Goal: Information Seeking & Learning: Learn about a topic

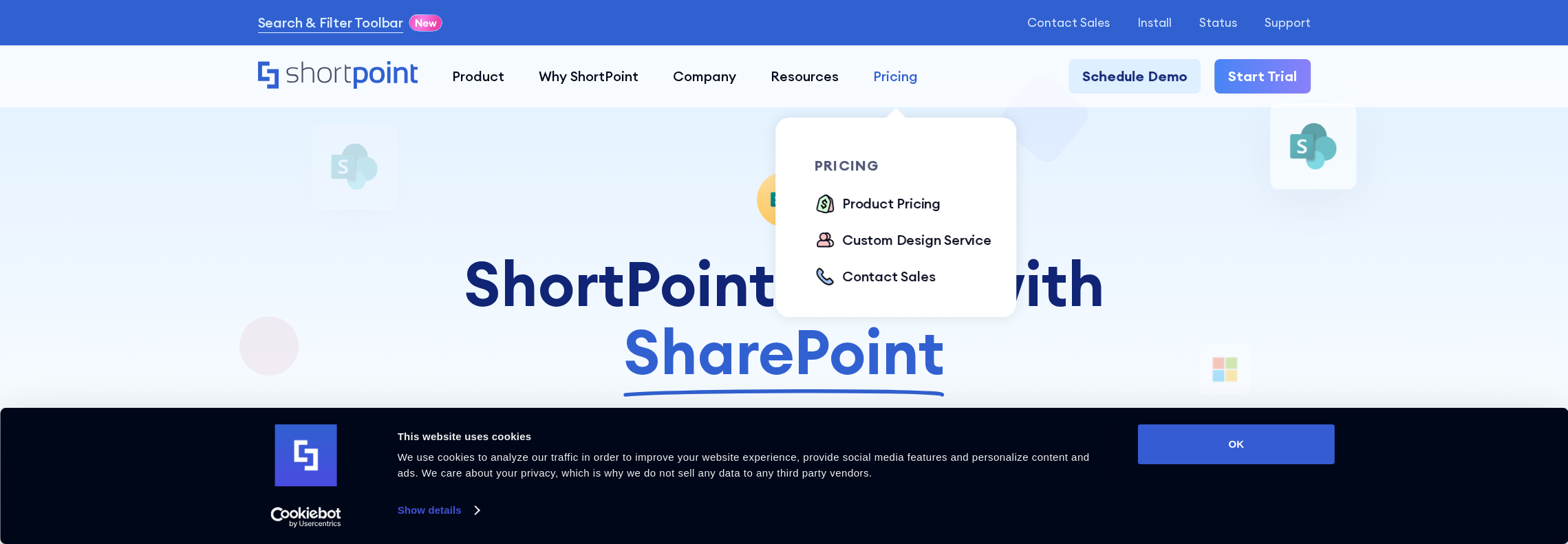
click at [896, 75] on div "Pricing" at bounding box center [896, 76] width 45 height 21
click at [874, 200] on div "Product Pricing" at bounding box center [891, 203] width 99 height 21
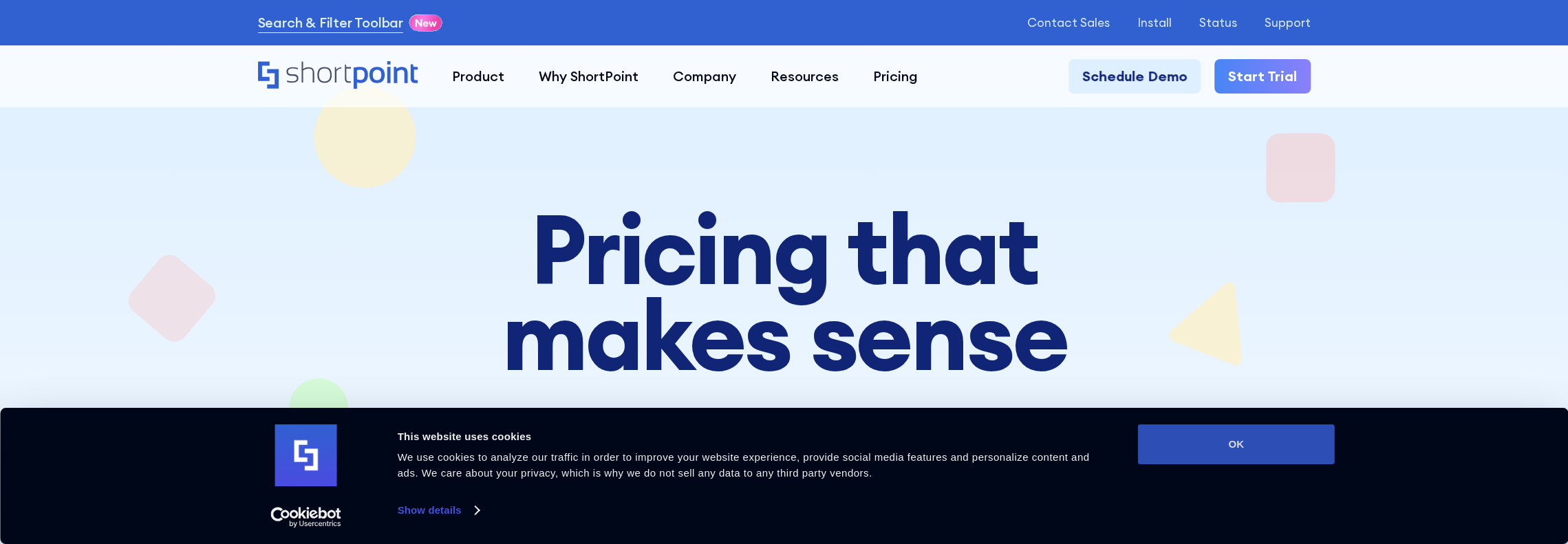
click at [1262, 454] on button "OK" at bounding box center [1235, 444] width 197 height 40
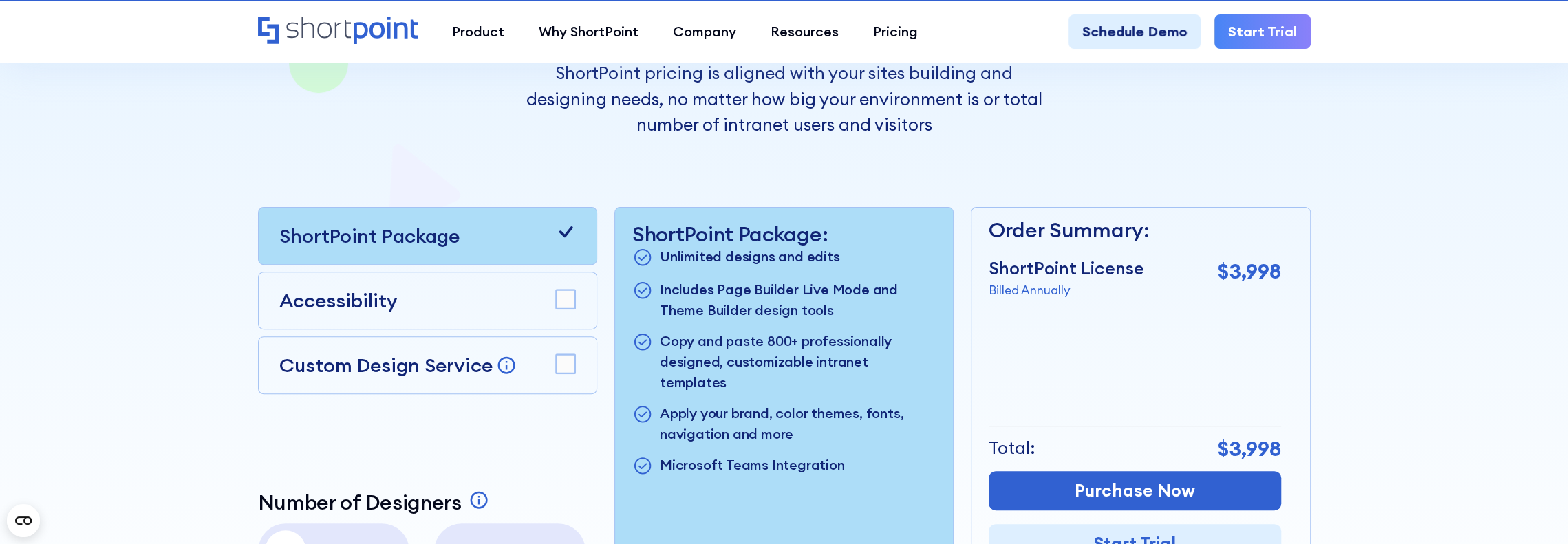
scroll to position [344, 0]
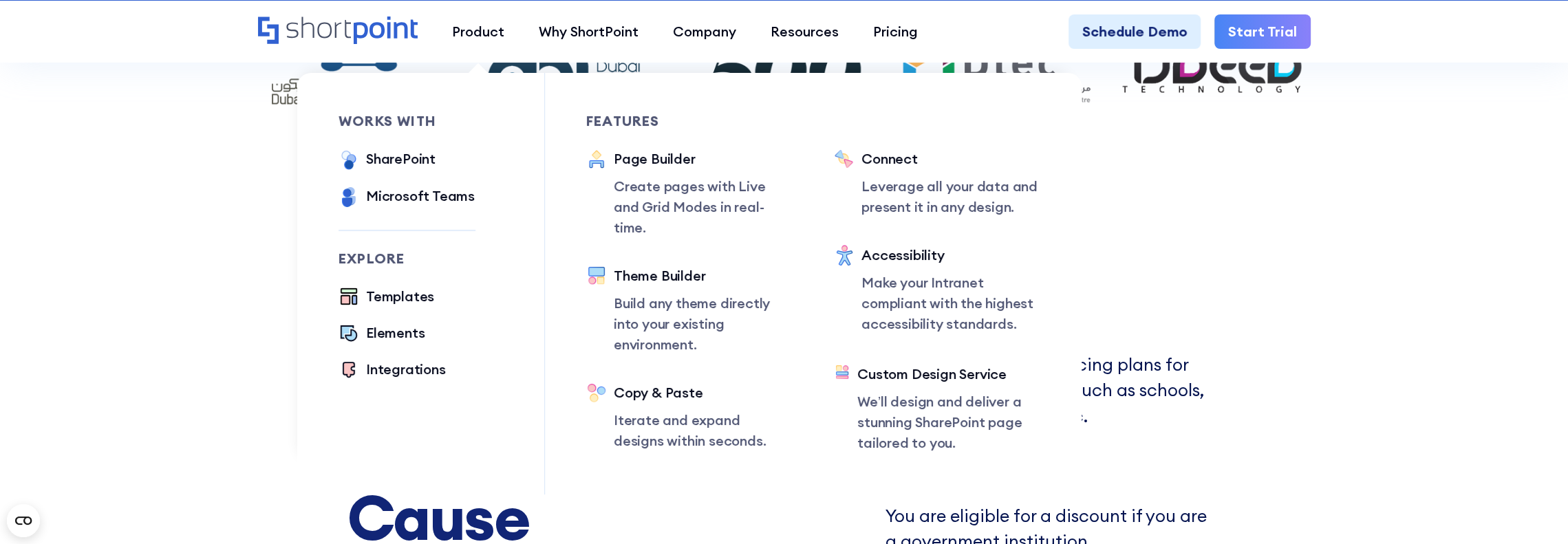
scroll to position [10174, 0]
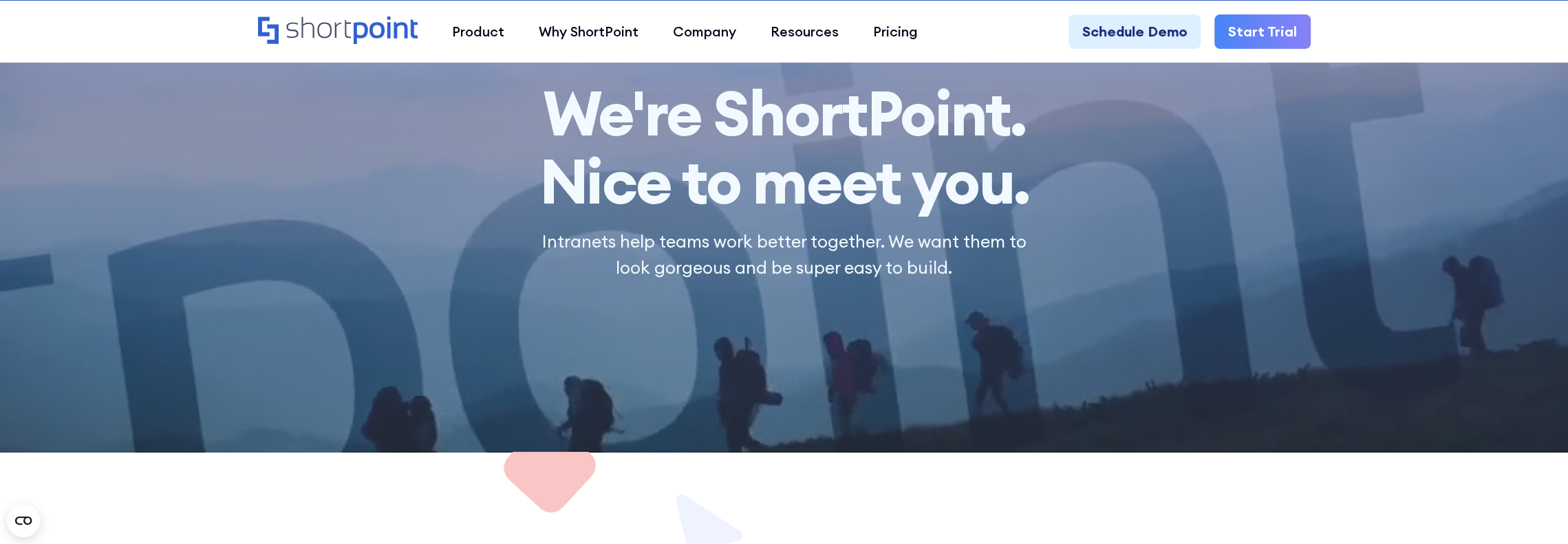
scroll to position [0, 0]
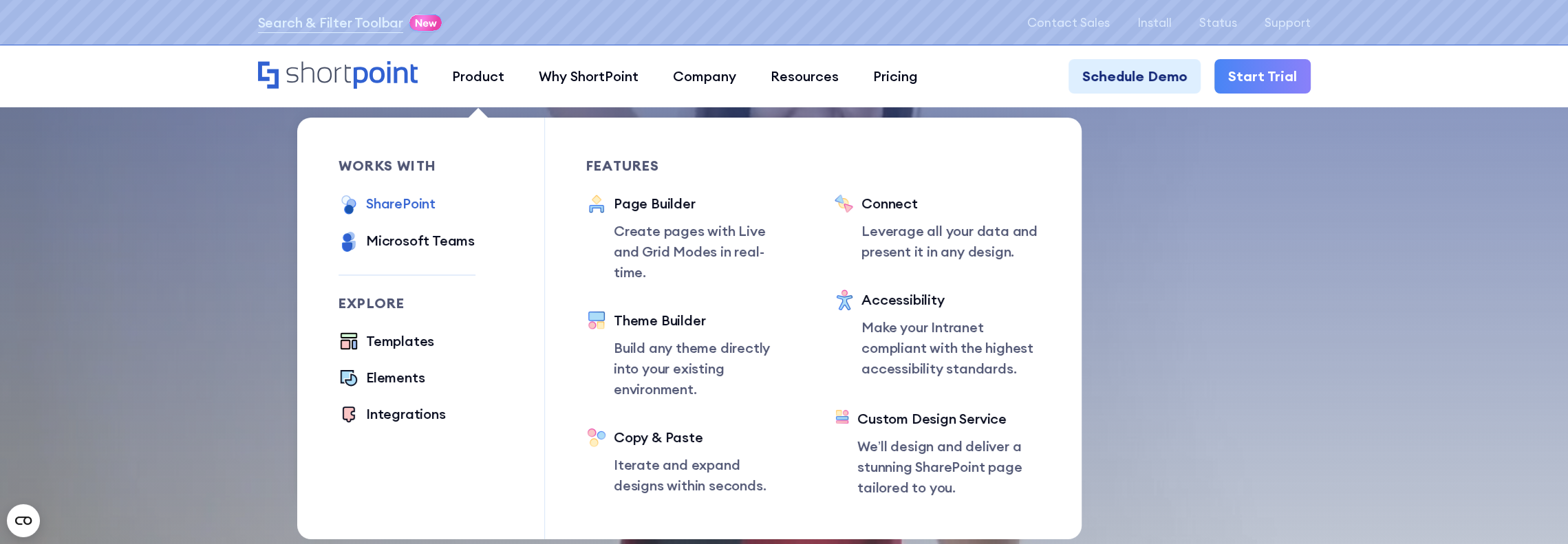
click at [400, 207] on div "SharePoint" at bounding box center [400, 203] width 70 height 21
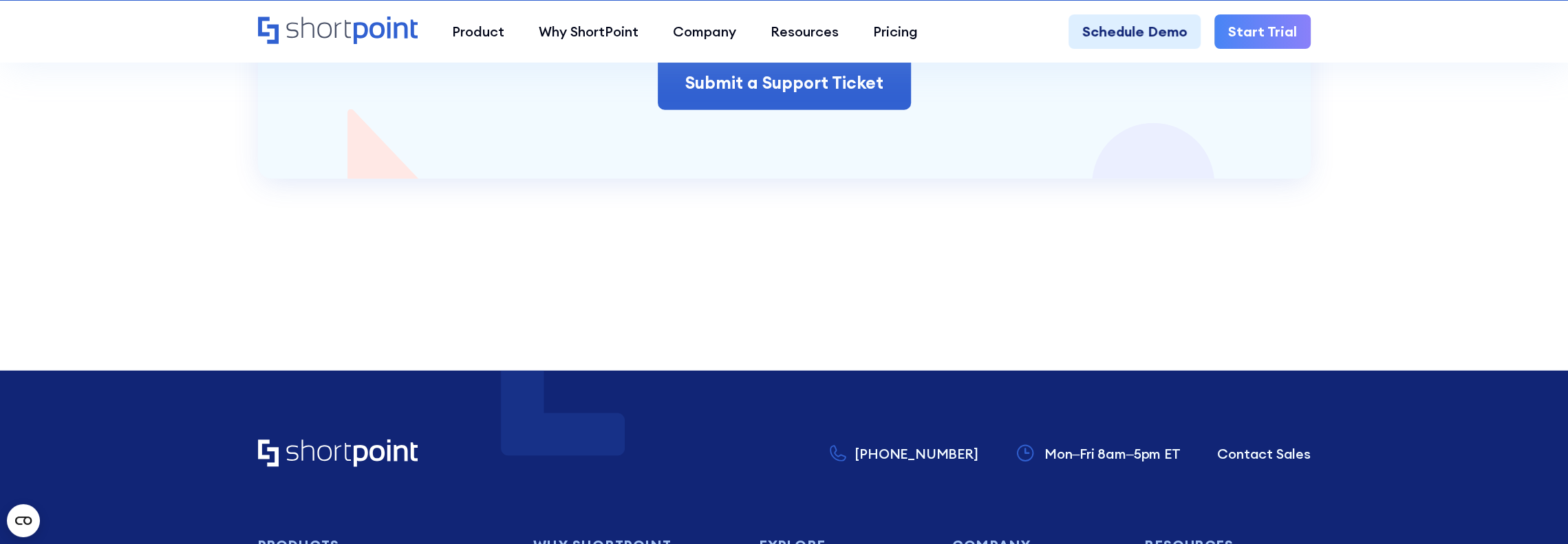
scroll to position [3716, 0]
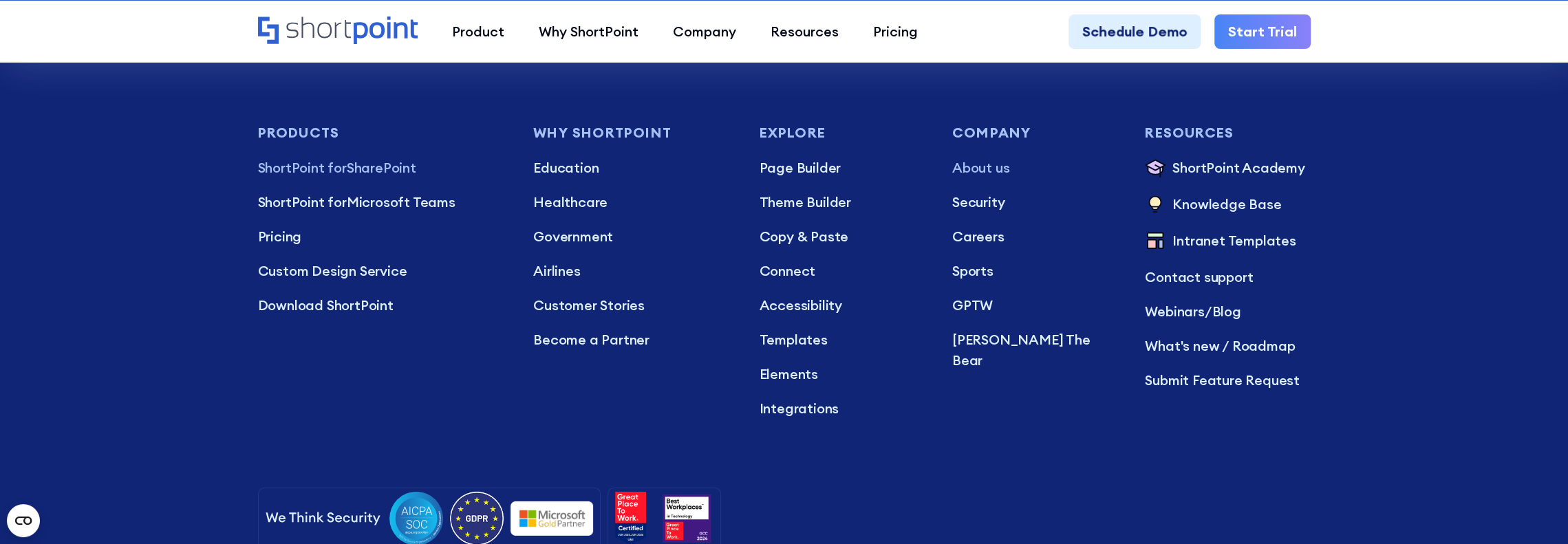
click at [993, 163] on p "About us" at bounding box center [1034, 168] width 165 height 21
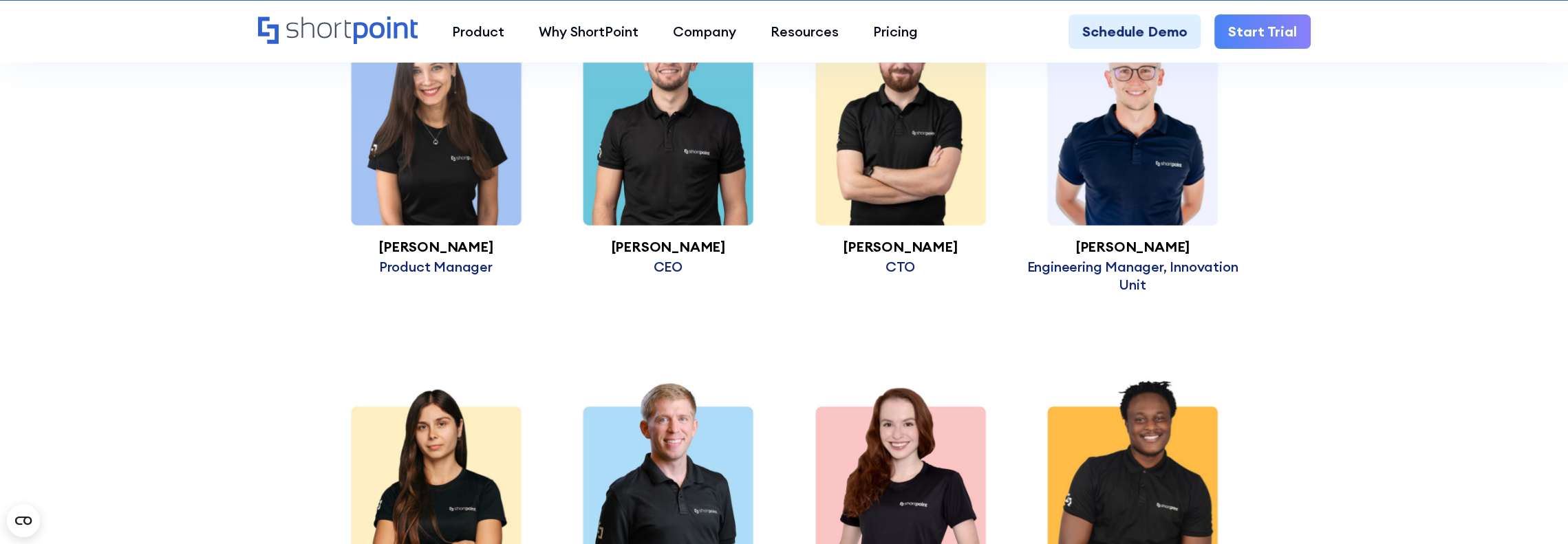
scroll to position [3028, 0]
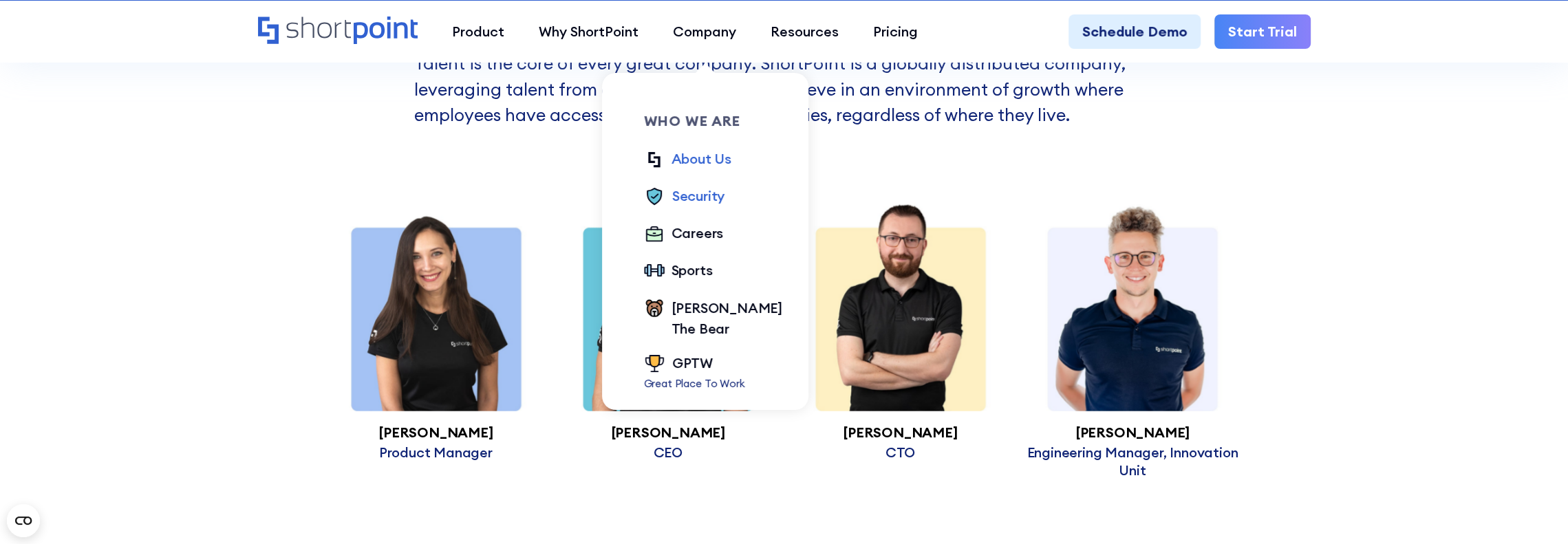
click at [692, 194] on div "Security" at bounding box center [698, 196] width 52 height 21
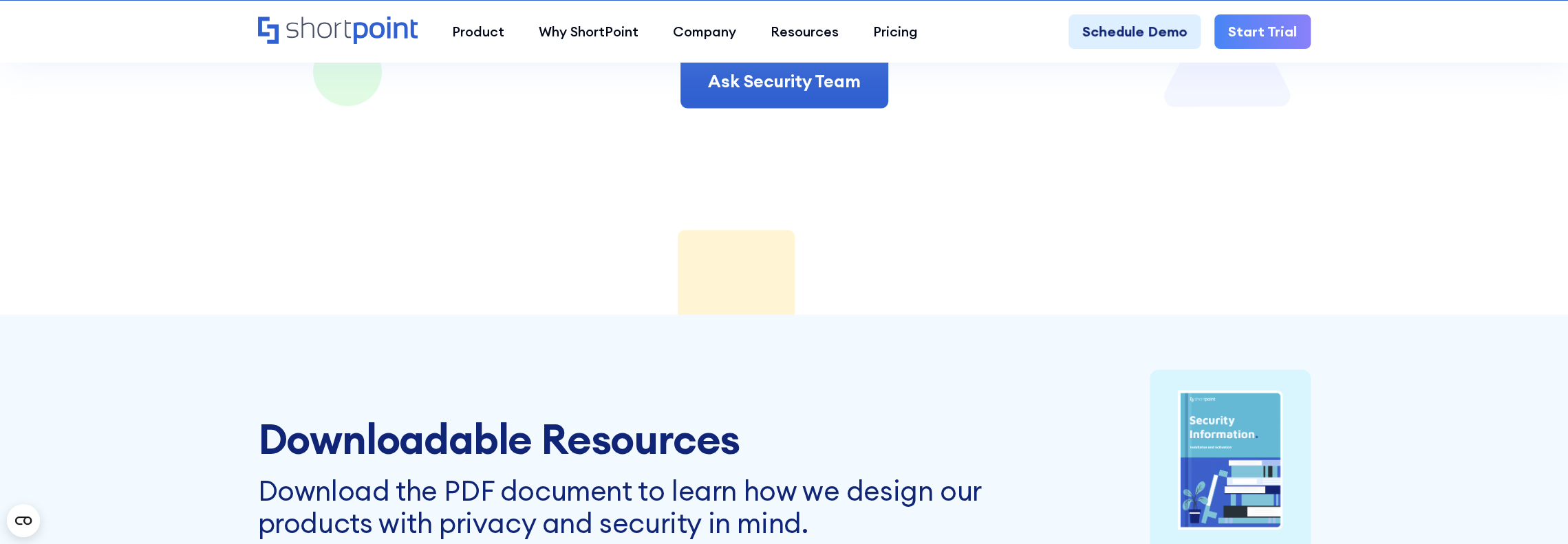
scroll to position [6606, 0]
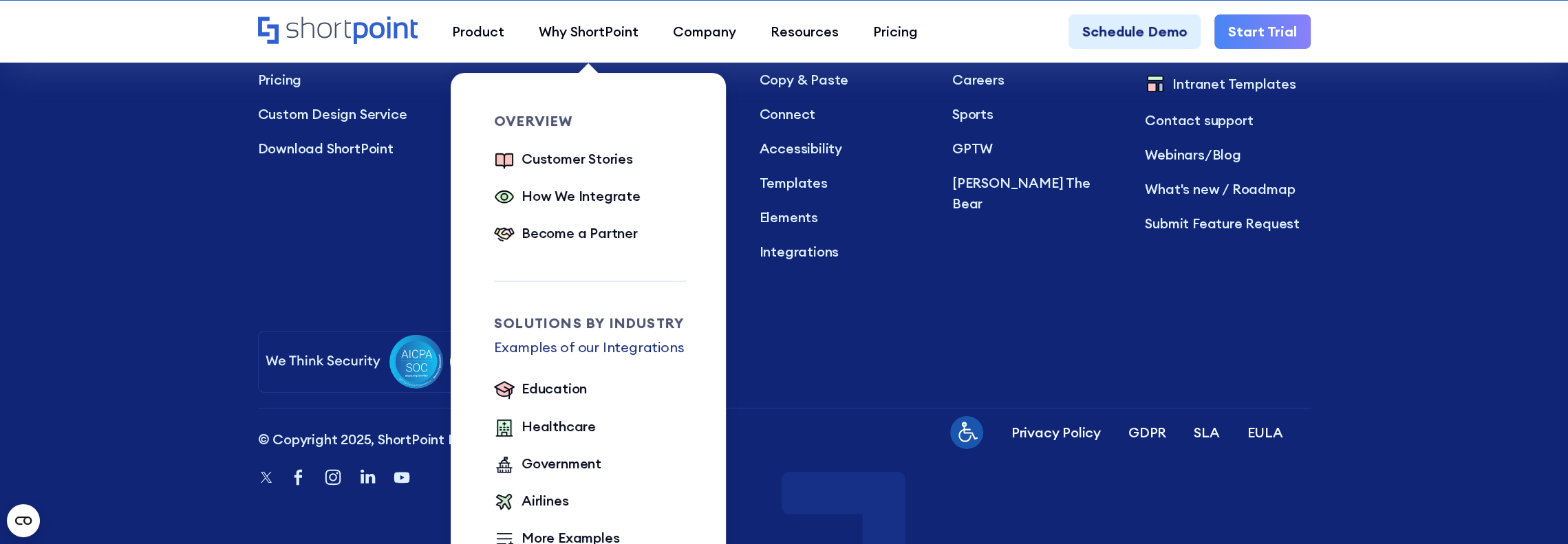
scroll to position [3876, 0]
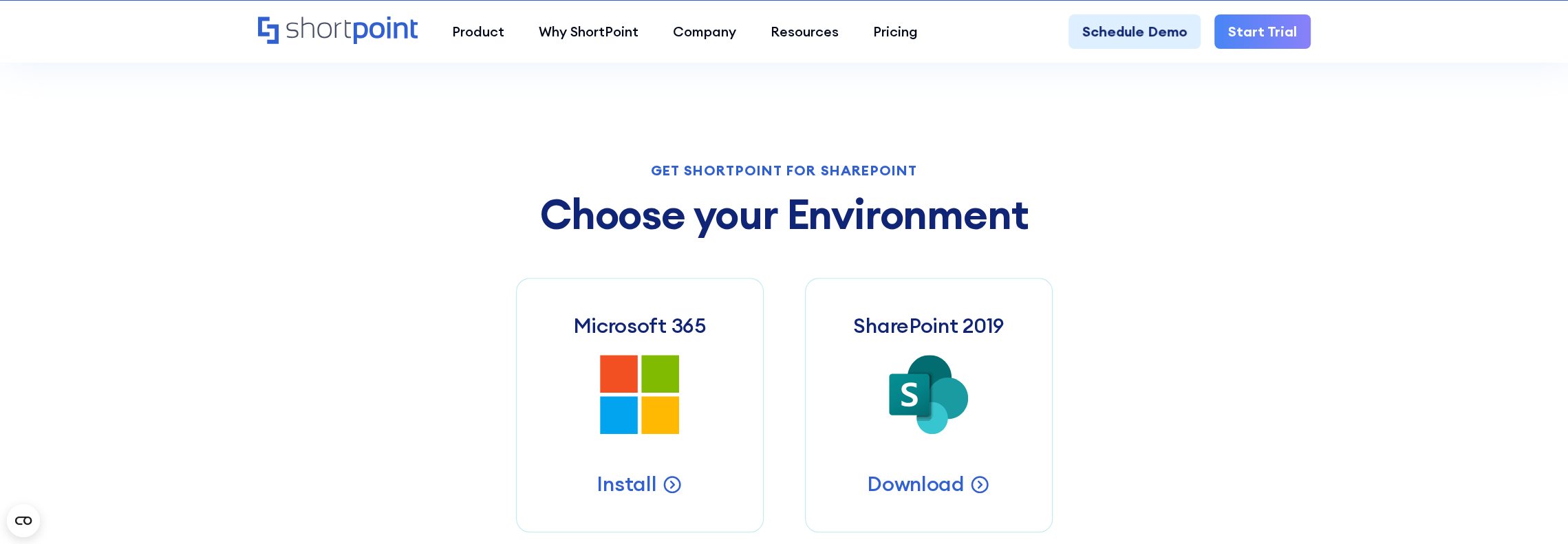
scroll to position [826, 0]
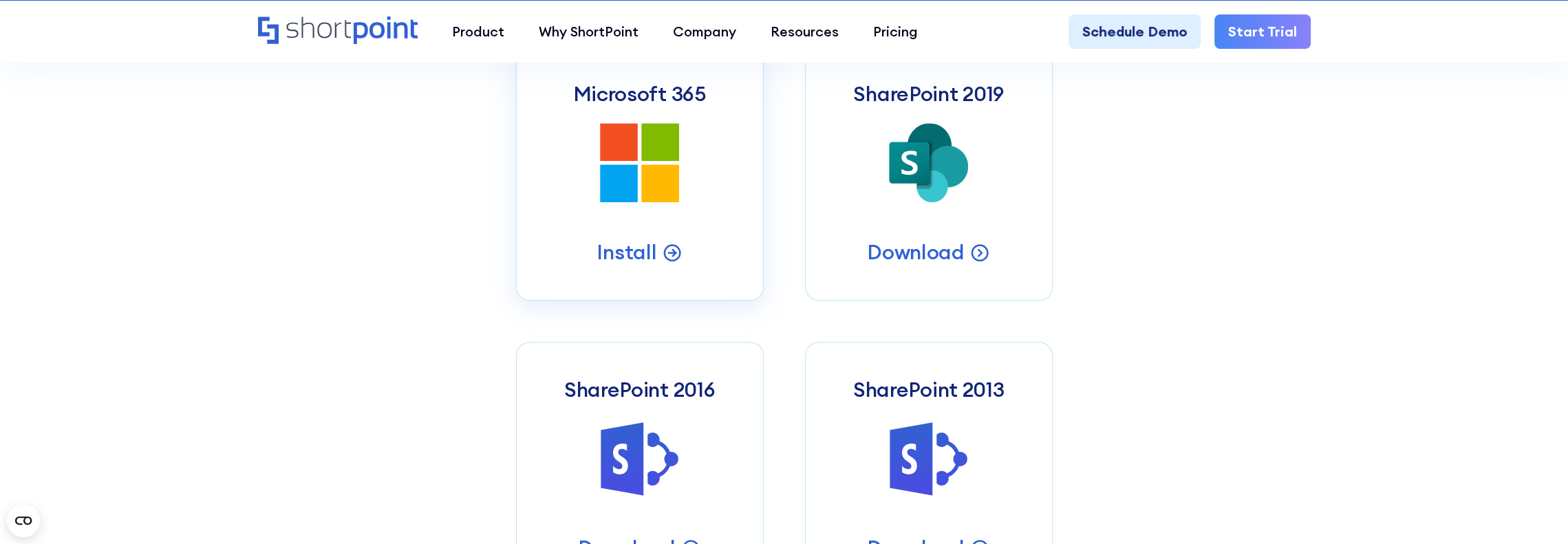
click at [632, 95] on h3 "Microsoft 365" at bounding box center [638, 94] width 133 height 25
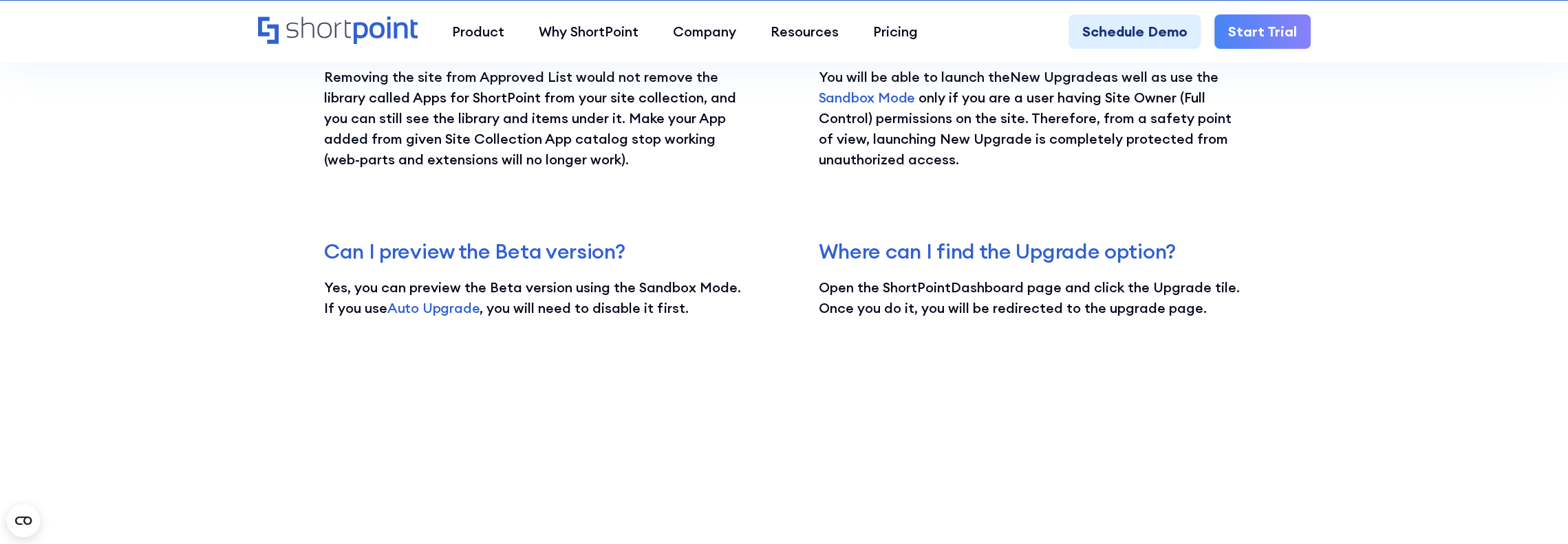
scroll to position [3716, 0]
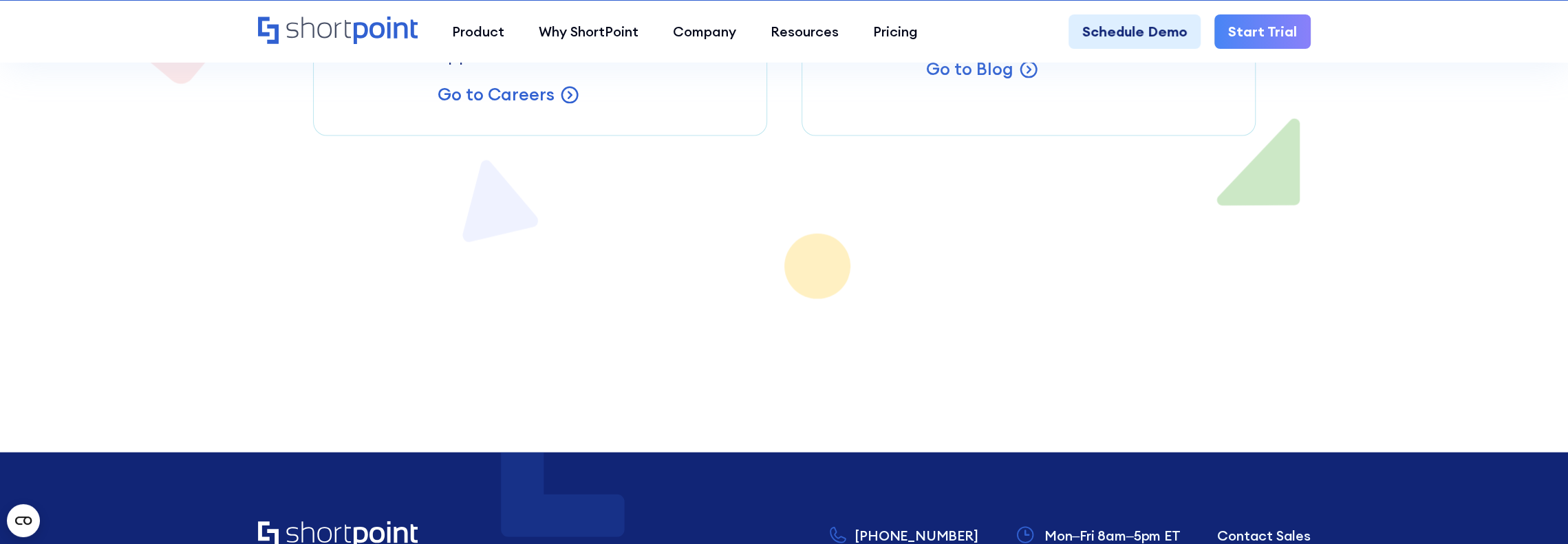
scroll to position [12248, 0]
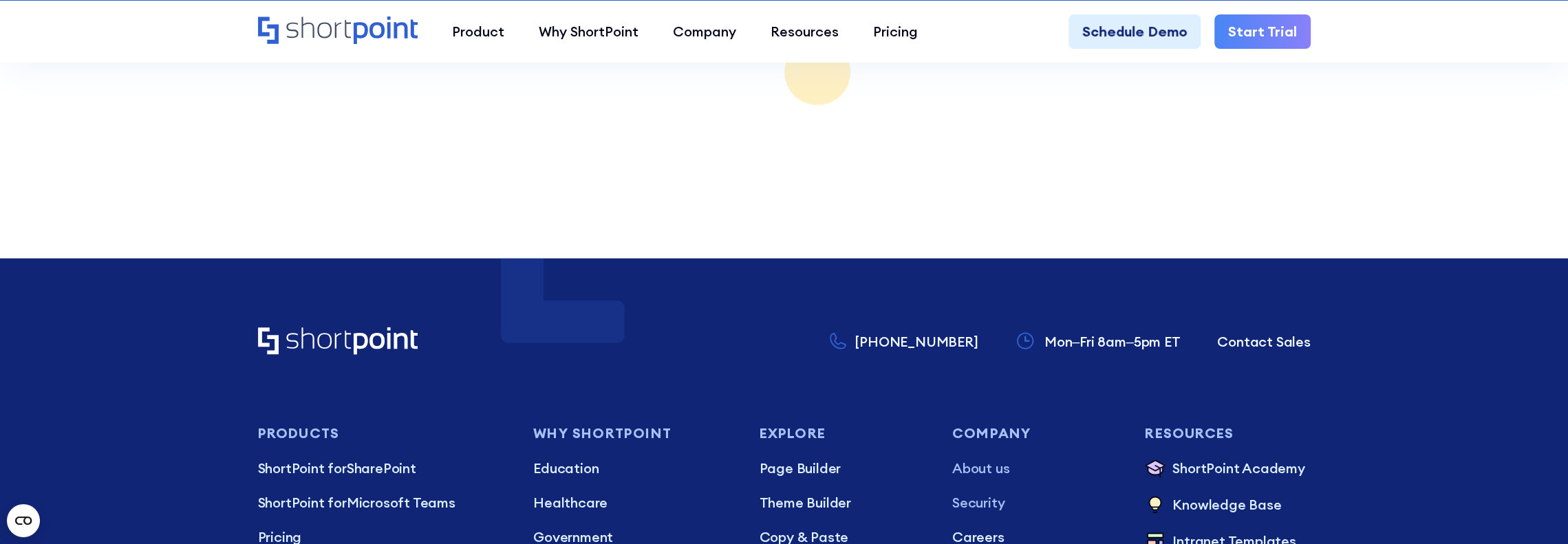
click at [978, 493] on p "Security" at bounding box center [1034, 503] width 165 height 21
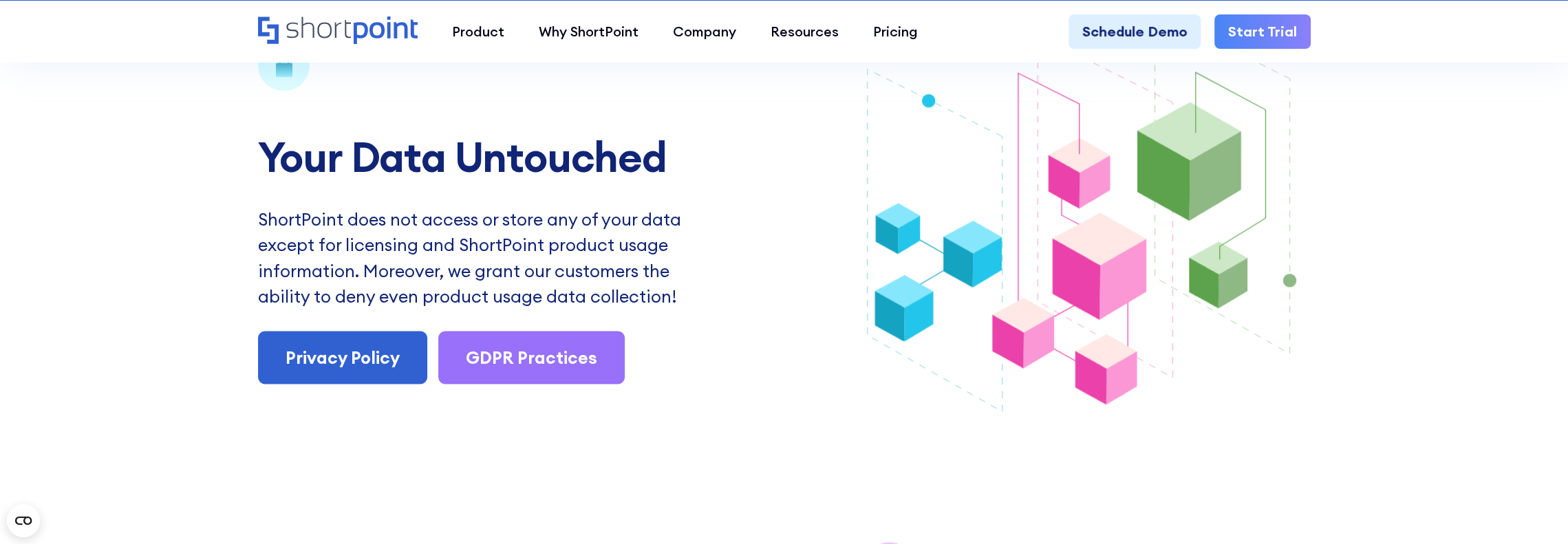
scroll to position [2064, 0]
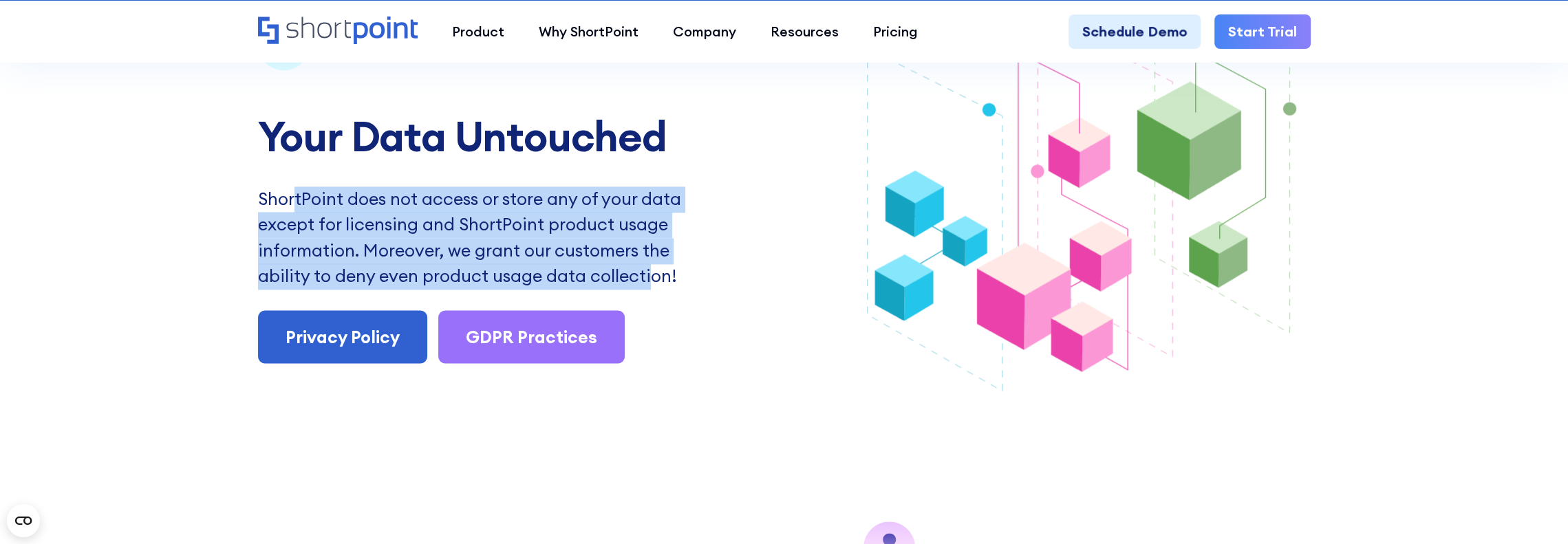
drag, startPoint x: 294, startPoint y: 202, endPoint x: 645, endPoint y: 276, distance: 358.7
click at [645, 277] on p "ShortPoint does not access or store any of your data except for licensing and S…" at bounding box center [481, 238] width 447 height 103
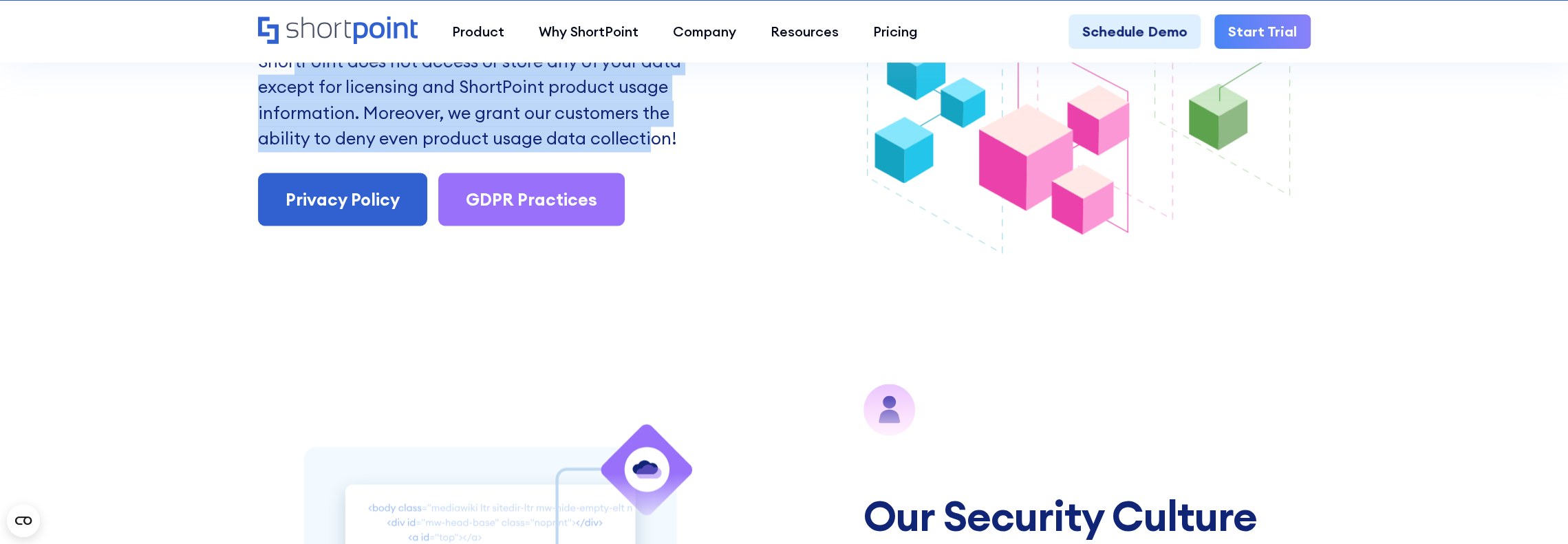
scroll to position [1995, 0]
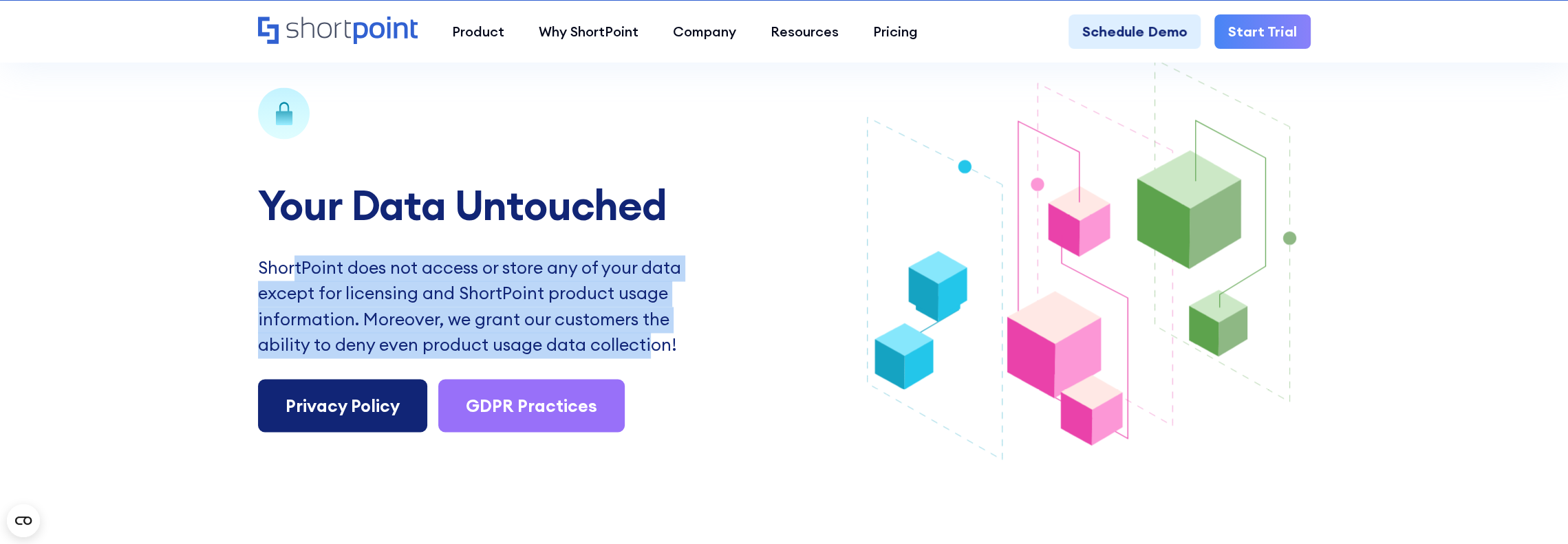
click at [331, 403] on link "Privacy Policy" at bounding box center [342, 406] width 169 height 54
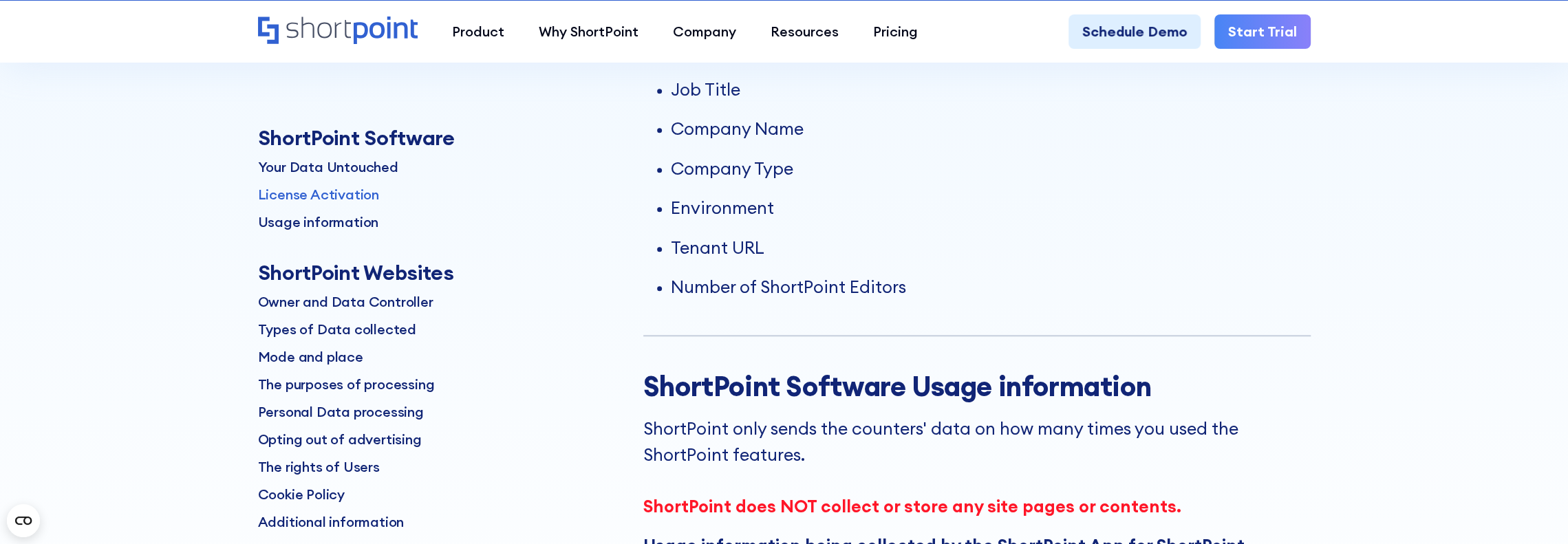
scroll to position [1170, 0]
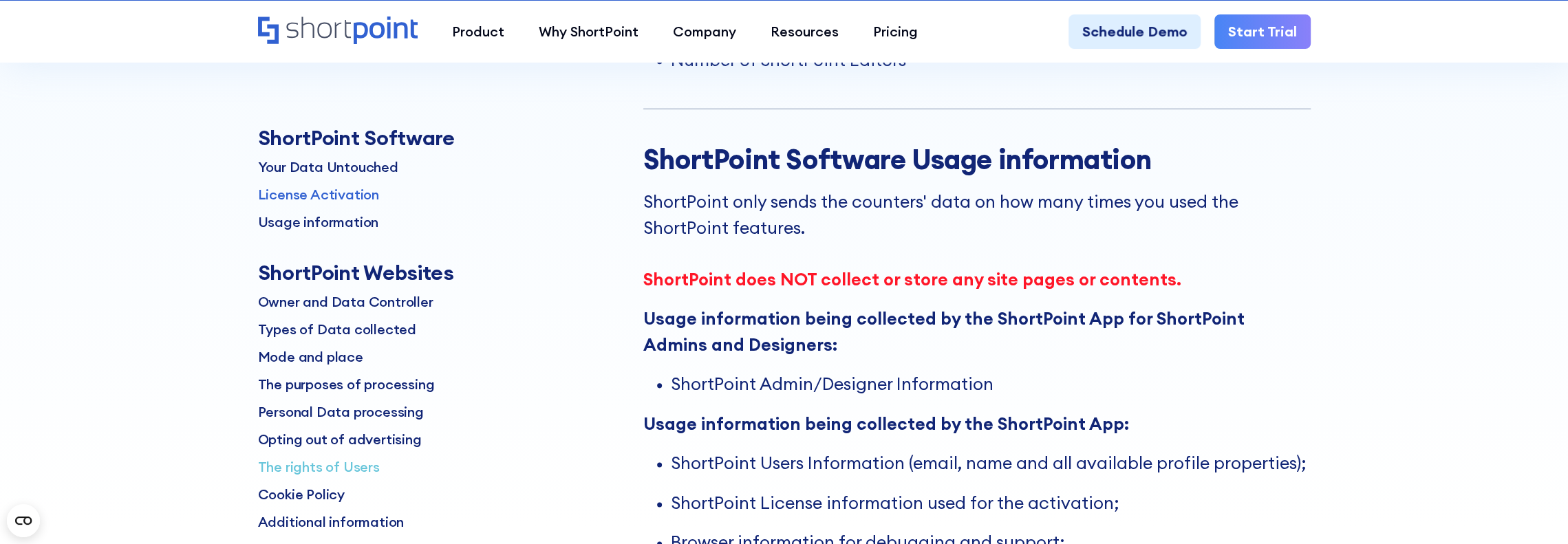
click at [294, 469] on p "The rights of Users" at bounding box center [318, 467] width 122 height 21
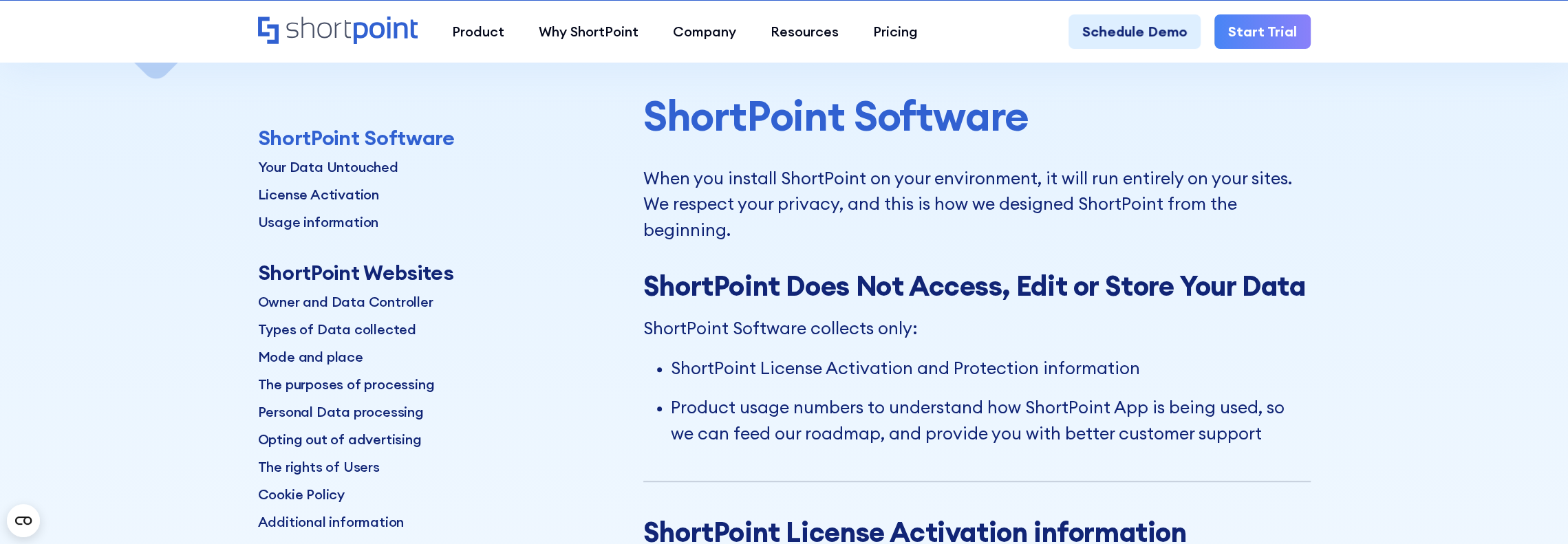
scroll to position [0, 0]
